Goal: Transaction & Acquisition: Purchase product/service

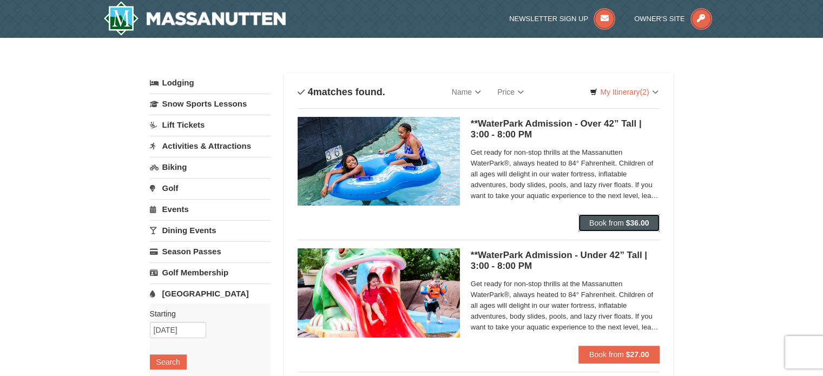
click at [626, 223] on strong "$36.00" at bounding box center [637, 223] width 23 height 9
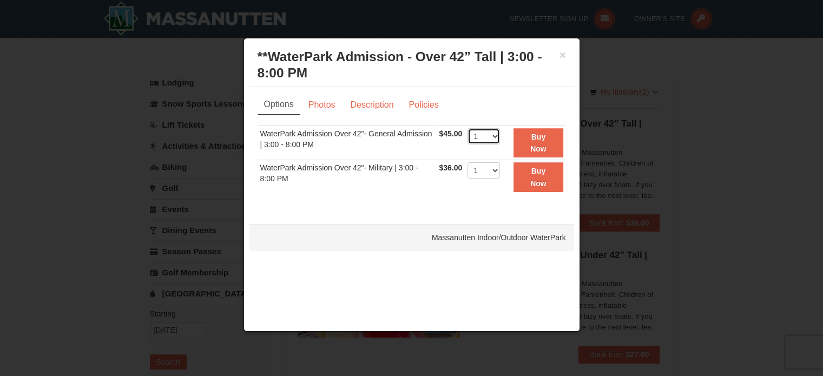
click at [491, 136] on select "1 2 3 4 5 6 7 8 9 10 11 12 13 14 15 16 17 18 19 20 21 22" at bounding box center [483, 136] width 32 height 16
select select "2"
click at [467, 128] on select "1 2 3 4 5 6 7 8 9 10 11 12 13 14 15 16 17 18 19 20 21 22" at bounding box center [483, 136] width 32 height 16
click at [525, 152] on button "Buy Now" at bounding box center [537, 143] width 49 height 30
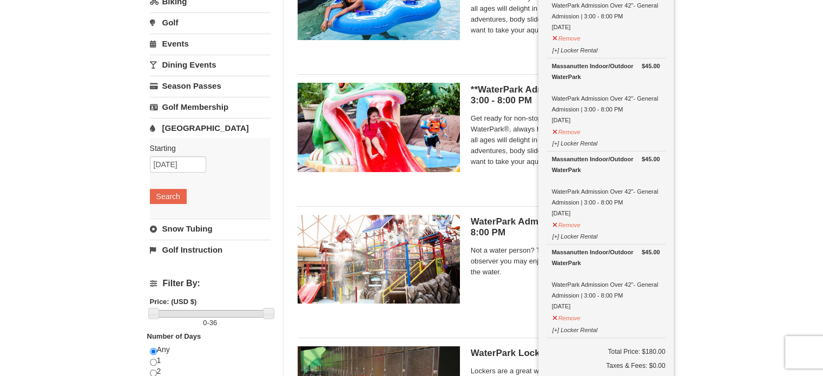
scroll to position [220, 0]
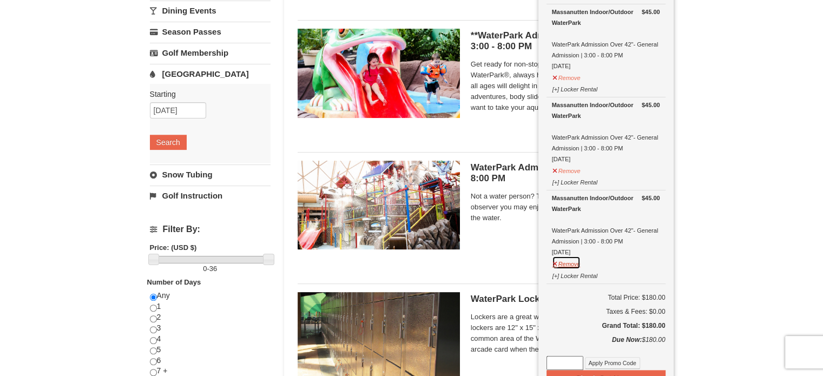
click at [571, 259] on button "Remove" at bounding box center [566, 263] width 29 height 14
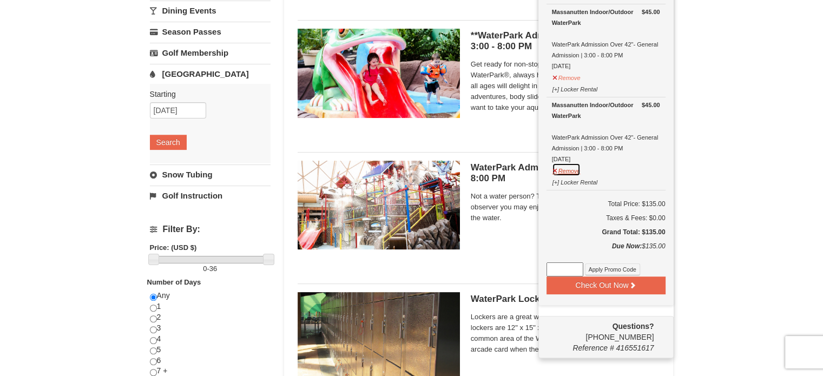
click at [566, 169] on button "Remove" at bounding box center [566, 170] width 29 height 14
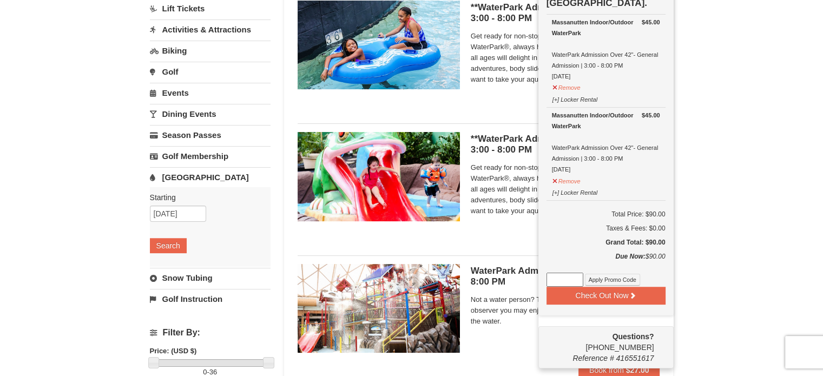
scroll to position [111, 0]
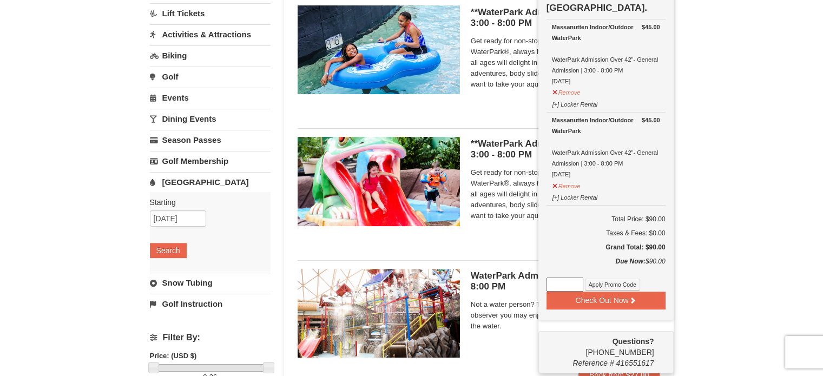
click at [729, 220] on div "× Categories List Filter My Itinerary (2) Check Out Now Water Park Pass. $45.00…" at bounding box center [411, 249] width 823 height 647
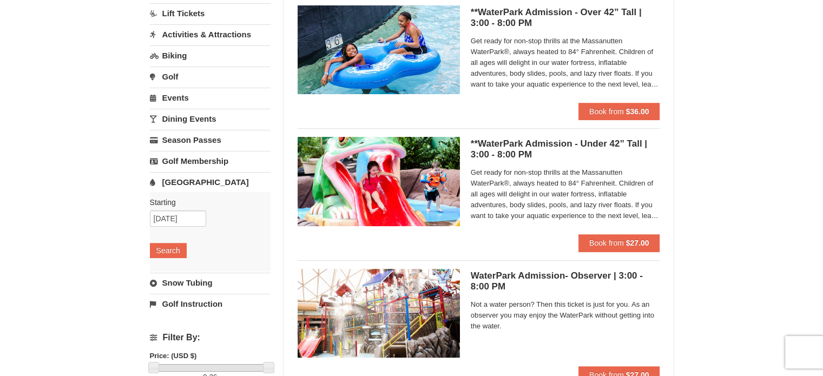
scroll to position [220, 0]
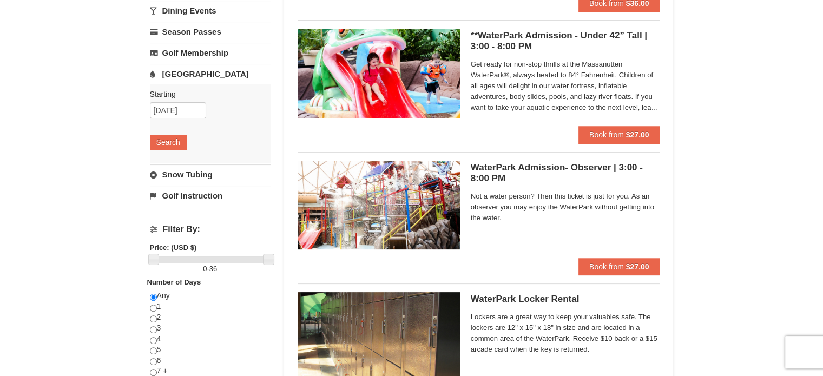
click at [593, 210] on span "Not a water person? Then this ticket is just for you. As an observer you may en…" at bounding box center [565, 207] width 189 height 32
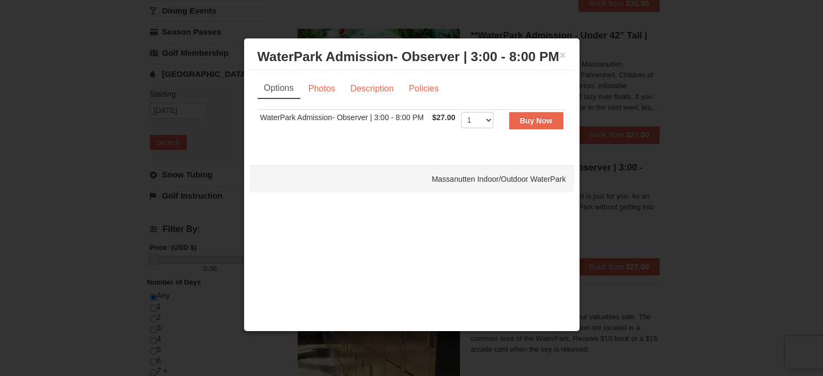
click at [719, 218] on div at bounding box center [411, 188] width 823 height 376
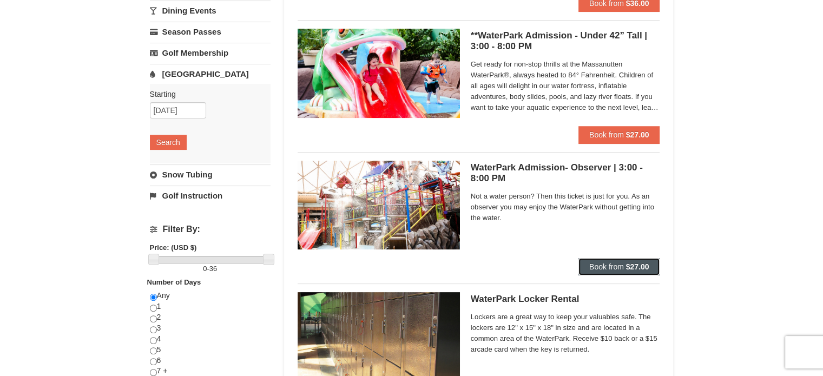
click at [637, 261] on button "Book from $27.00" at bounding box center [619, 266] width 82 height 17
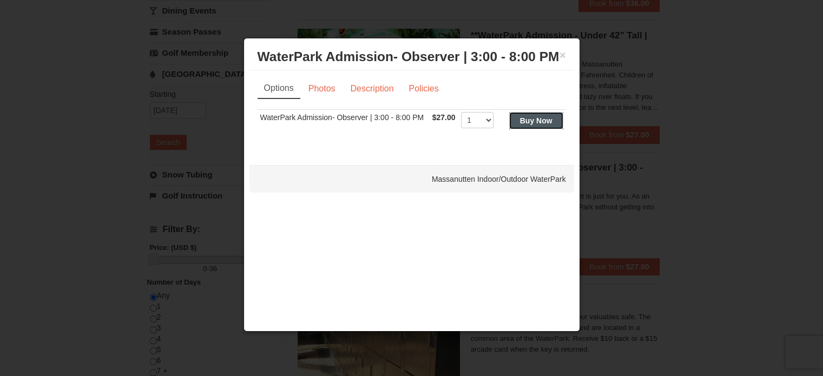
click at [545, 121] on strong "Buy Now" at bounding box center [536, 120] width 32 height 9
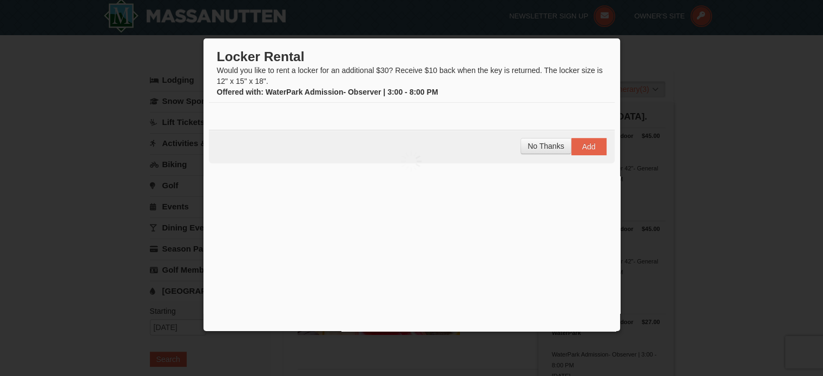
scroll to position [3, 0]
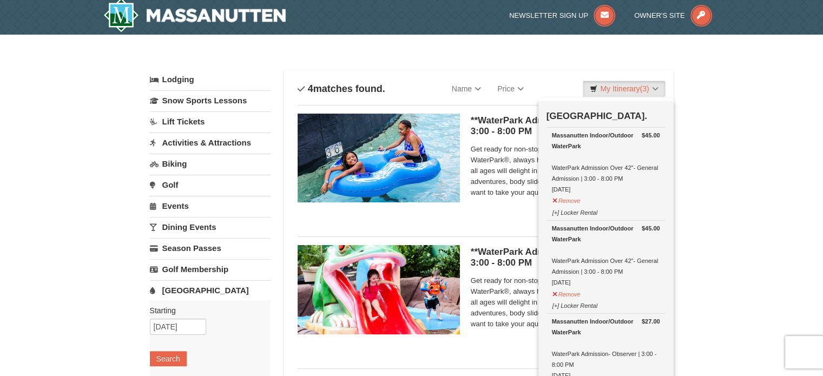
click at [718, 160] on div "× Categories List Filter My Itinerary (3) Check Out Now Water Park Pass. $45.00…" at bounding box center [411, 358] width 823 height 647
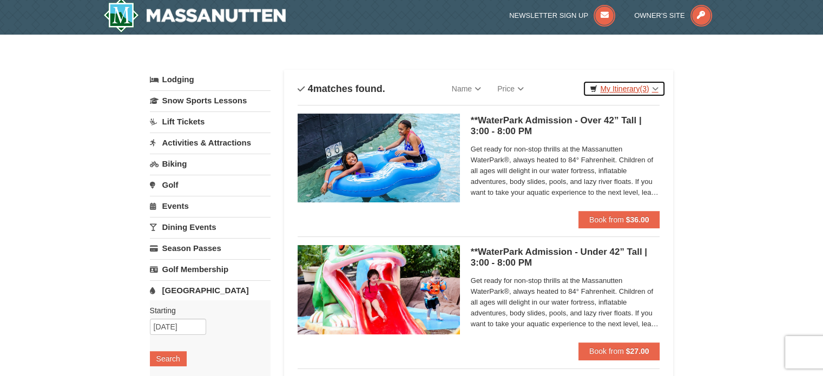
click at [632, 89] on link "My Itinerary (3)" at bounding box center [623, 89] width 82 height 16
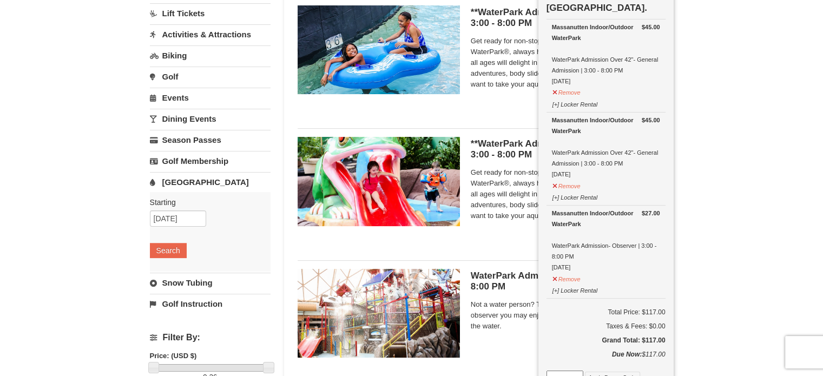
scroll to position [220, 0]
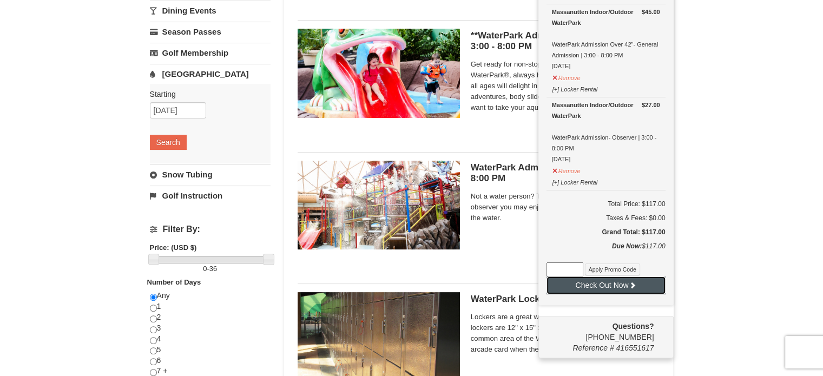
click at [619, 280] on button "Check Out Now" at bounding box center [605, 284] width 119 height 17
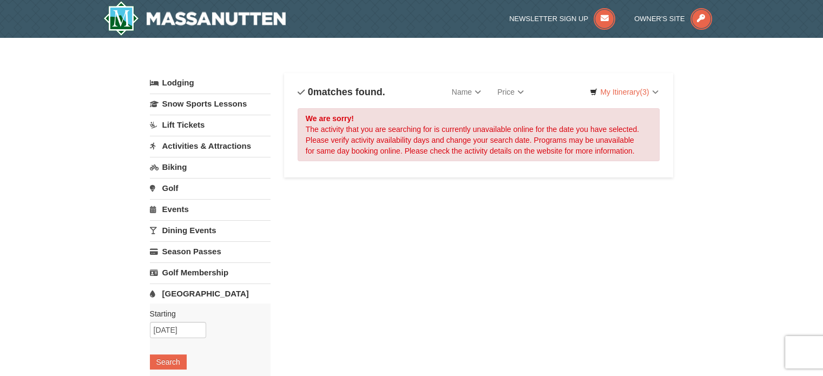
click at [195, 295] on link "[GEOGRAPHIC_DATA]" at bounding box center [210, 293] width 121 height 20
click at [184, 294] on link "[GEOGRAPHIC_DATA]" at bounding box center [210, 293] width 121 height 20
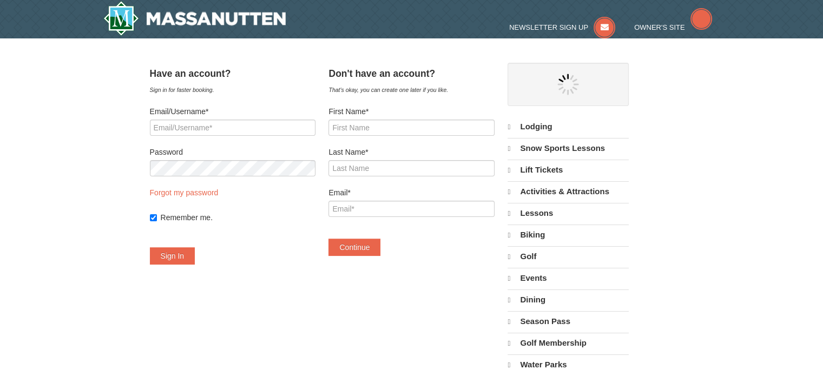
select select "10"
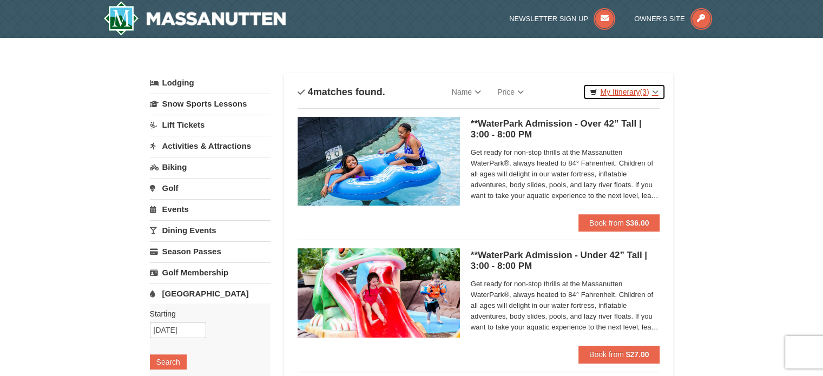
click at [625, 97] on link "My Itinerary (3)" at bounding box center [623, 92] width 82 height 16
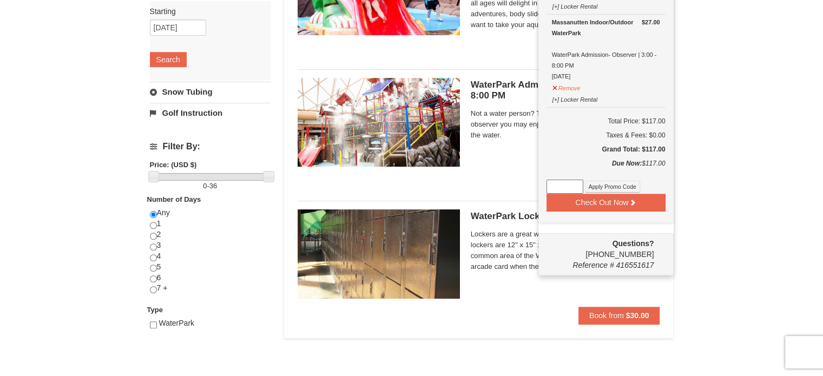
scroll to position [325, 0]
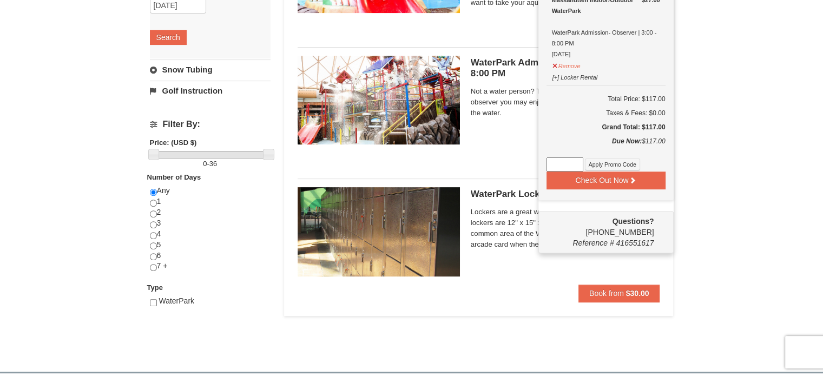
click at [551, 163] on input at bounding box center [564, 164] width 37 height 14
paste input "25OFFSKIHS25"
type input "25OFFSKIHS25"
click at [611, 164] on button "Apply Promo Code" at bounding box center [612, 164] width 55 height 12
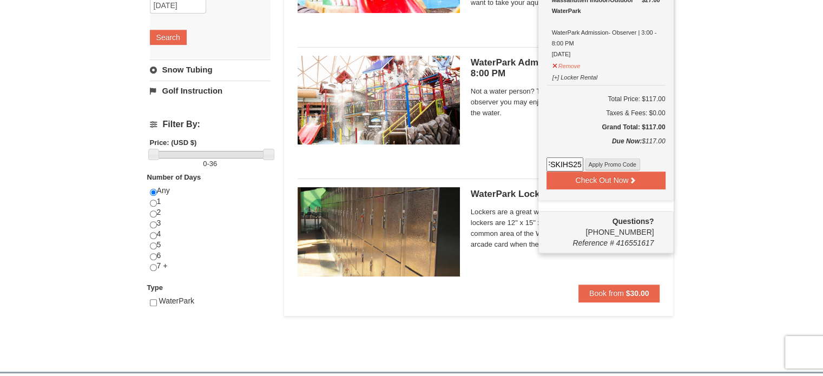
scroll to position [0, 0]
click at [550, 160] on input at bounding box center [564, 164] width 37 height 14
paste input "SWING50IN24"
type input "SWING50IN24"
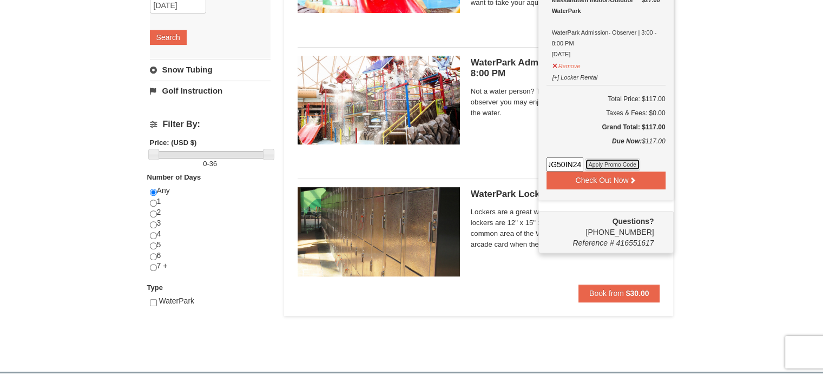
click at [604, 162] on button "Apply Promo Code" at bounding box center [612, 164] width 55 height 12
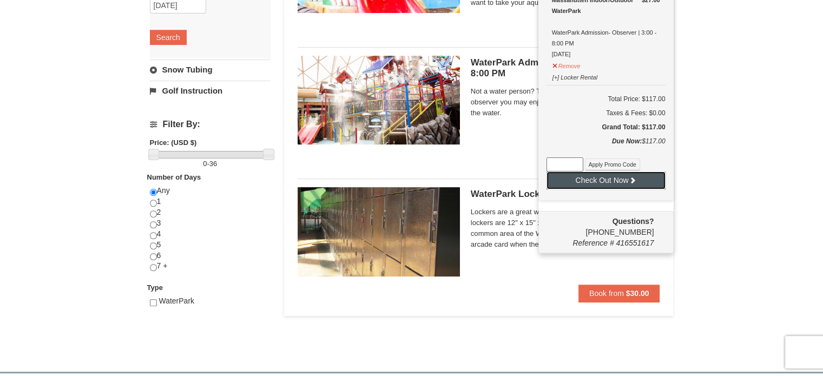
click at [638, 177] on button "Check Out Now" at bounding box center [605, 179] width 119 height 17
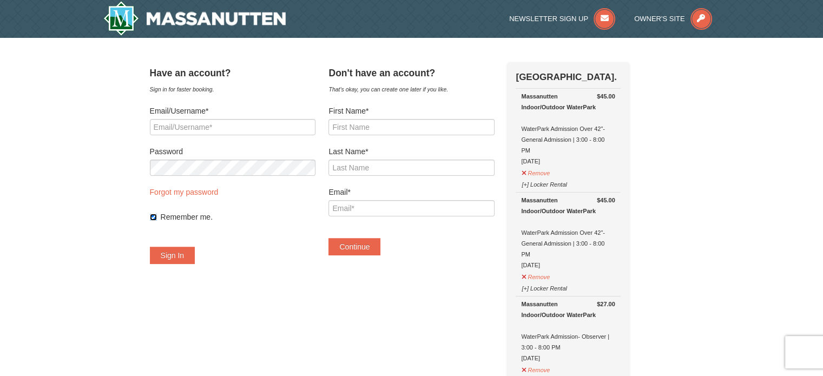
click at [157, 215] on input "Remember me." at bounding box center [153, 217] width 7 height 7
checkbox input "false"
click at [367, 128] on input "First Name*" at bounding box center [411, 127] width 166 height 16
type input "Alisha"
type input "Demchak"
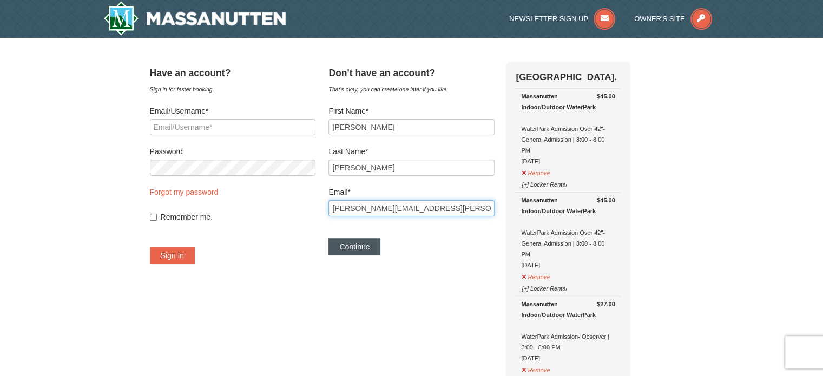
type input "[PERSON_NAME][EMAIL_ADDRESS][PERSON_NAME][DOMAIN_NAME]"
click at [368, 250] on button "Continue" at bounding box center [354, 246] width 52 height 17
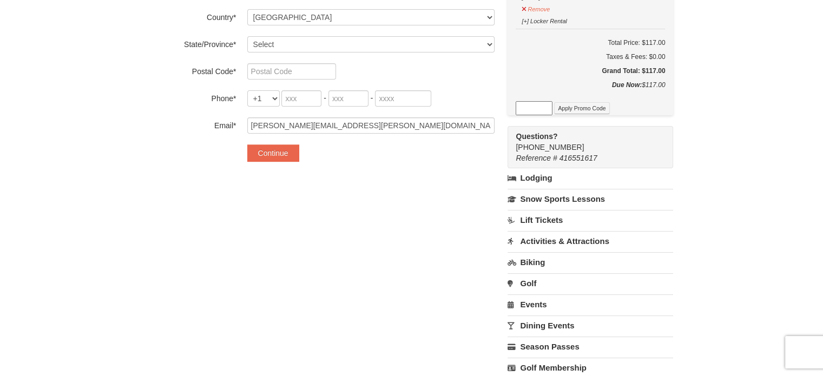
scroll to position [54, 0]
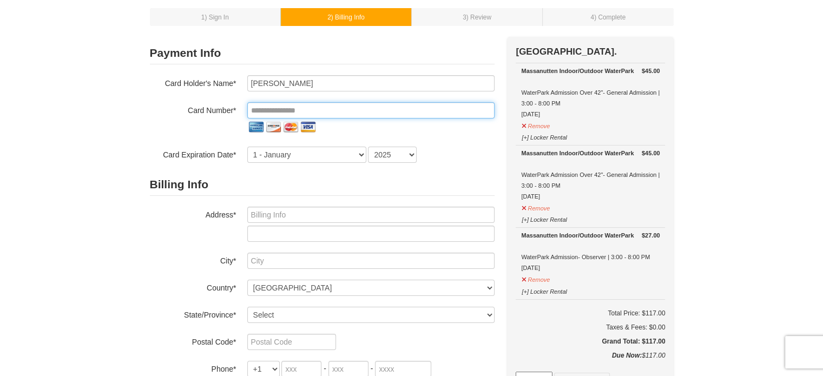
click at [284, 107] on input "tel" at bounding box center [370, 110] width 247 height 16
type input "**********"
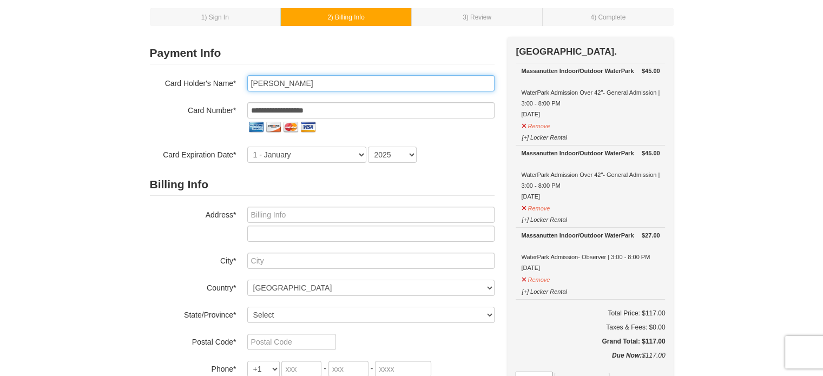
click at [364, 86] on input "[PERSON_NAME]" at bounding box center [370, 83] width 247 height 16
click at [489, 170] on form "**********" at bounding box center [322, 237] width 345 height 390
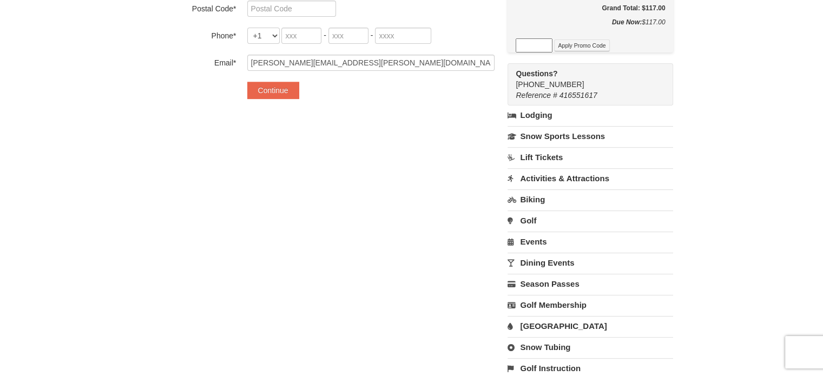
scroll to position [325, 0]
